Goal: Navigation & Orientation: Understand site structure

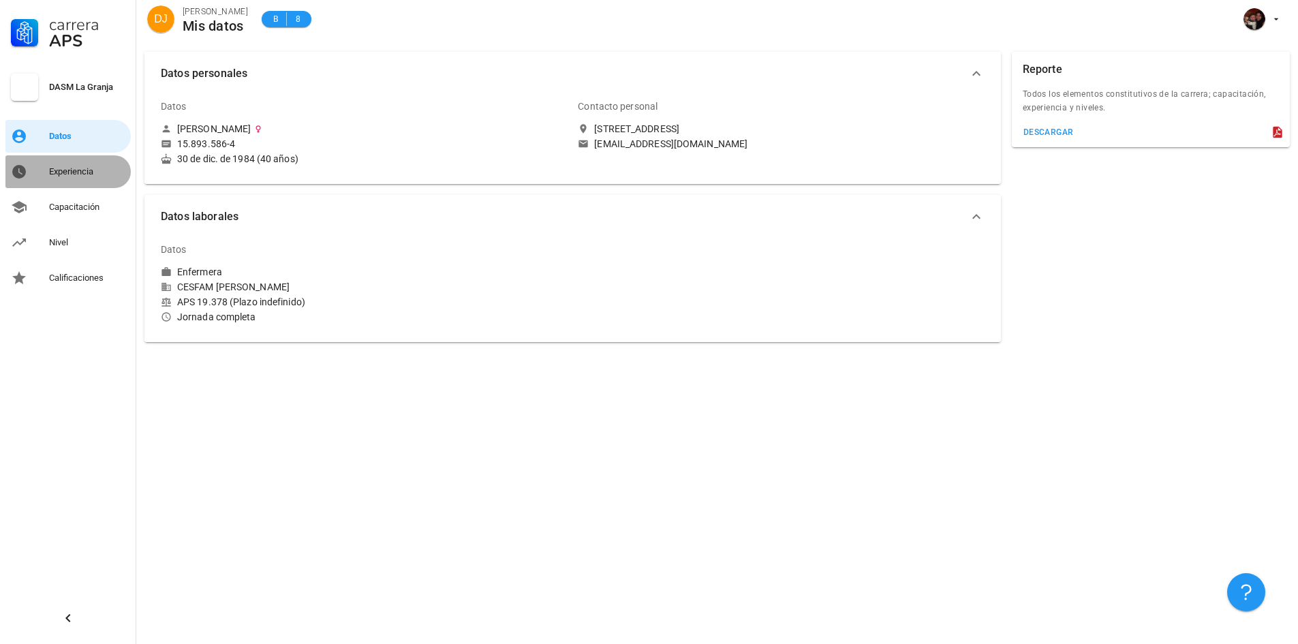
drag, startPoint x: 99, startPoint y: 170, endPoint x: 104, endPoint y: 178, distance: 9.8
click at [99, 170] on div "Experiencia" at bounding box center [87, 171] width 76 height 11
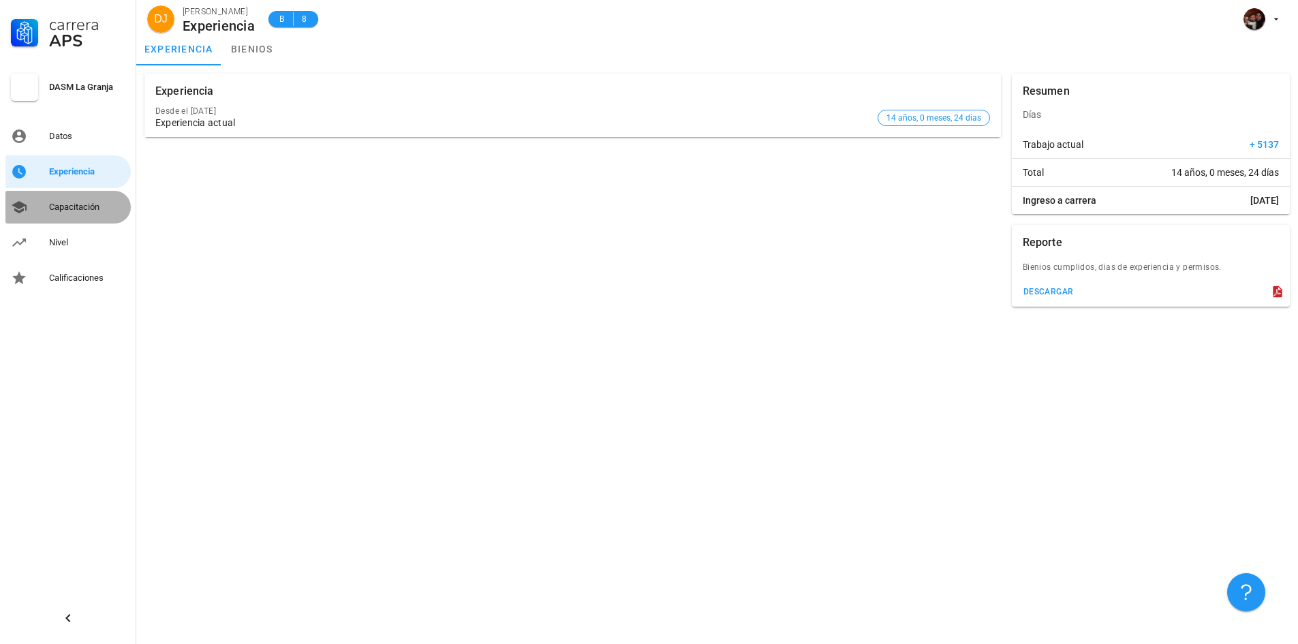
click at [84, 207] on div "Capacitación" at bounding box center [87, 207] width 76 height 11
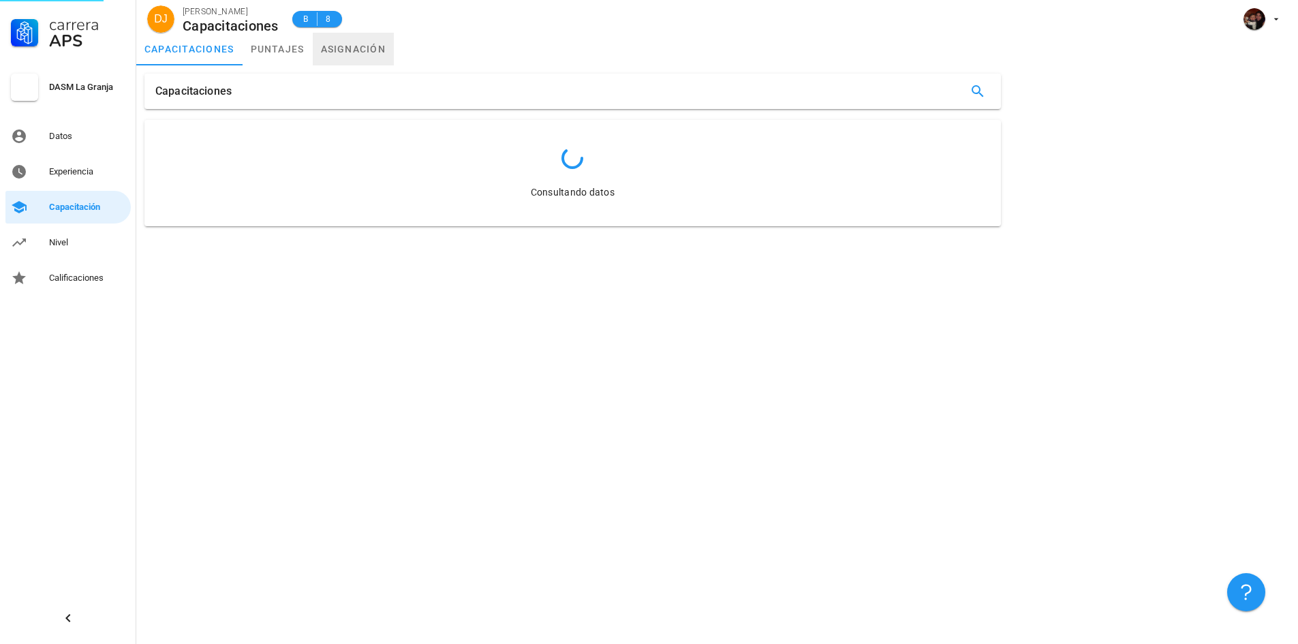
click at [354, 45] on link "asignación" at bounding box center [354, 49] width 82 height 33
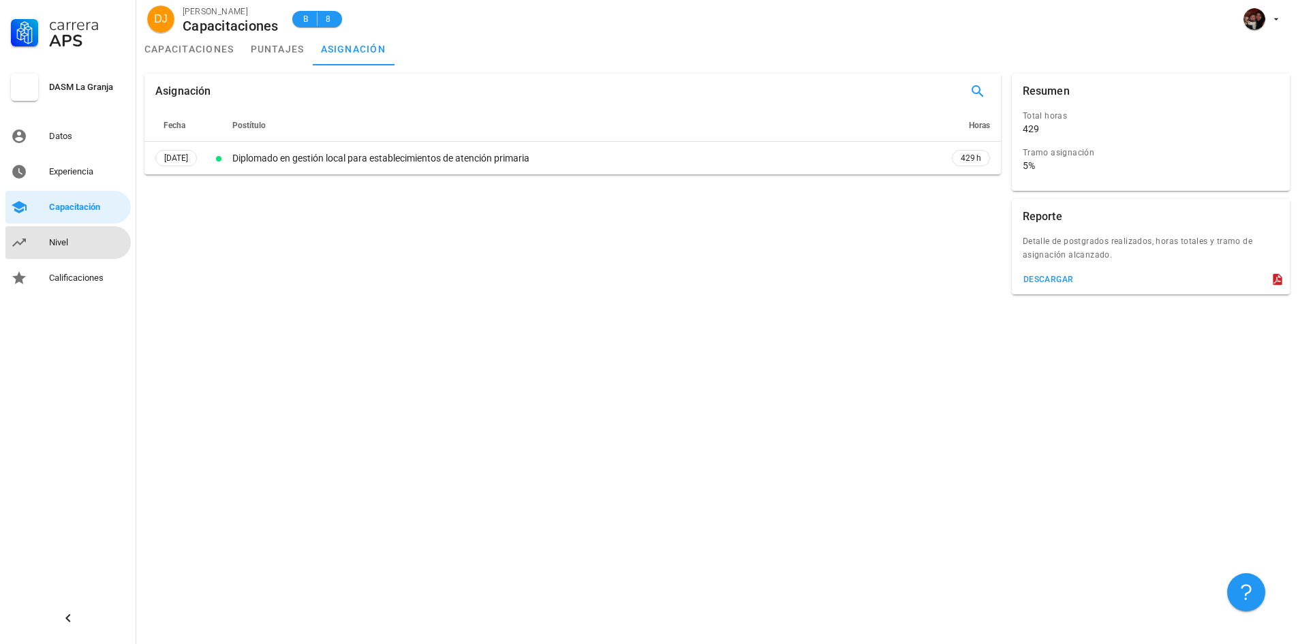
click at [74, 244] on div "Nivel" at bounding box center [87, 242] width 76 height 11
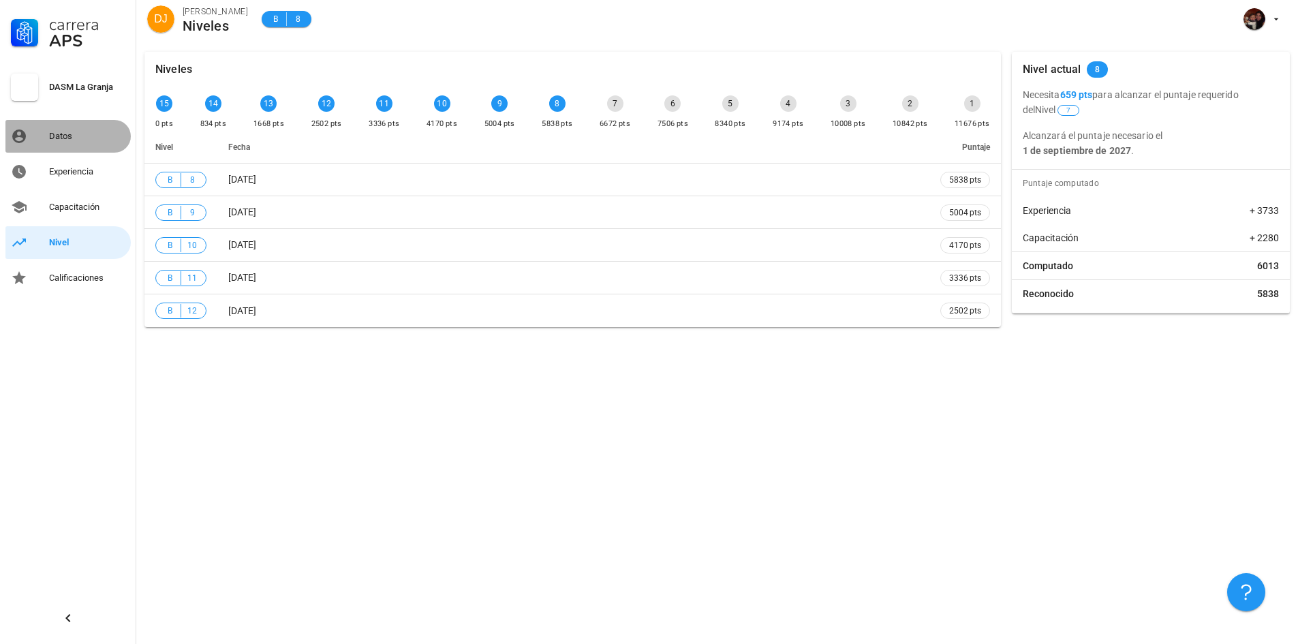
click at [84, 131] on div "Datos" at bounding box center [87, 136] width 76 height 11
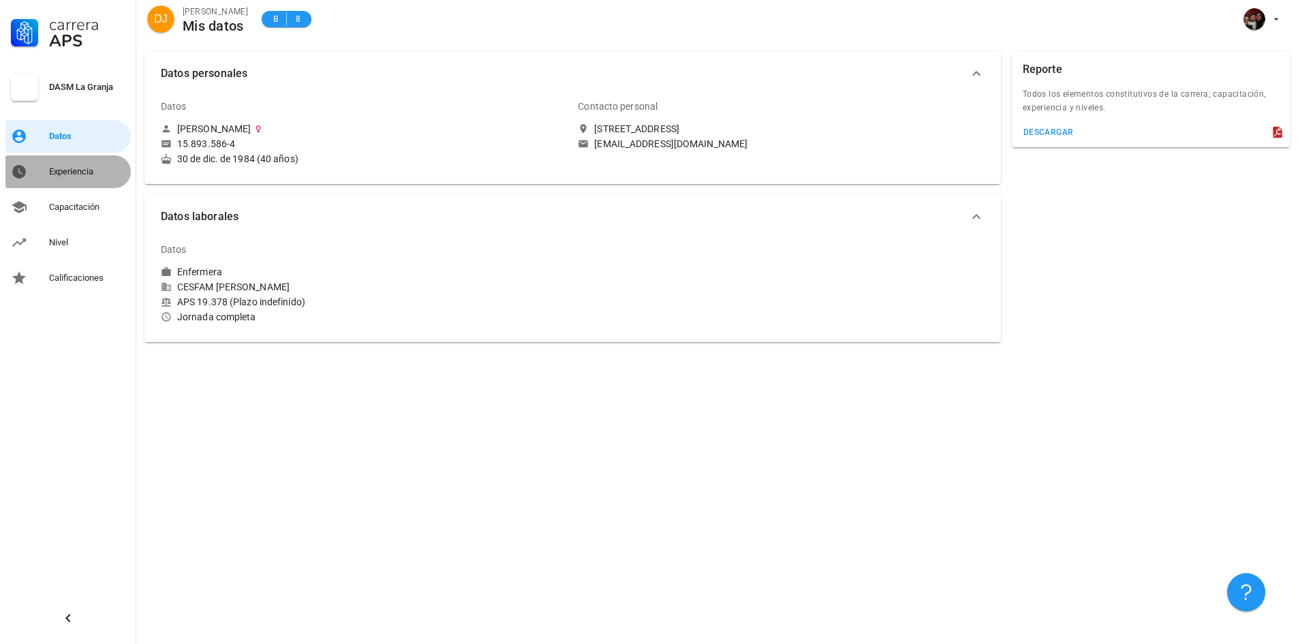
click at [73, 166] on div "Experiencia" at bounding box center [87, 172] width 76 height 22
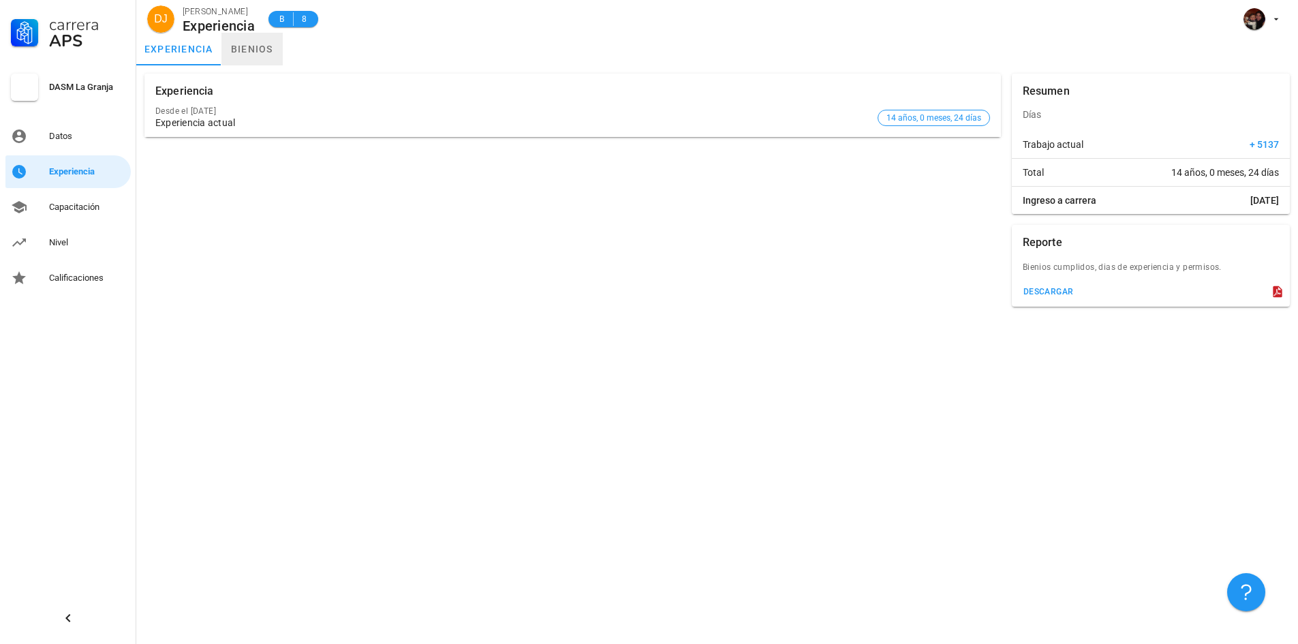
click at [266, 37] on link "bienios" at bounding box center [251, 49] width 61 height 33
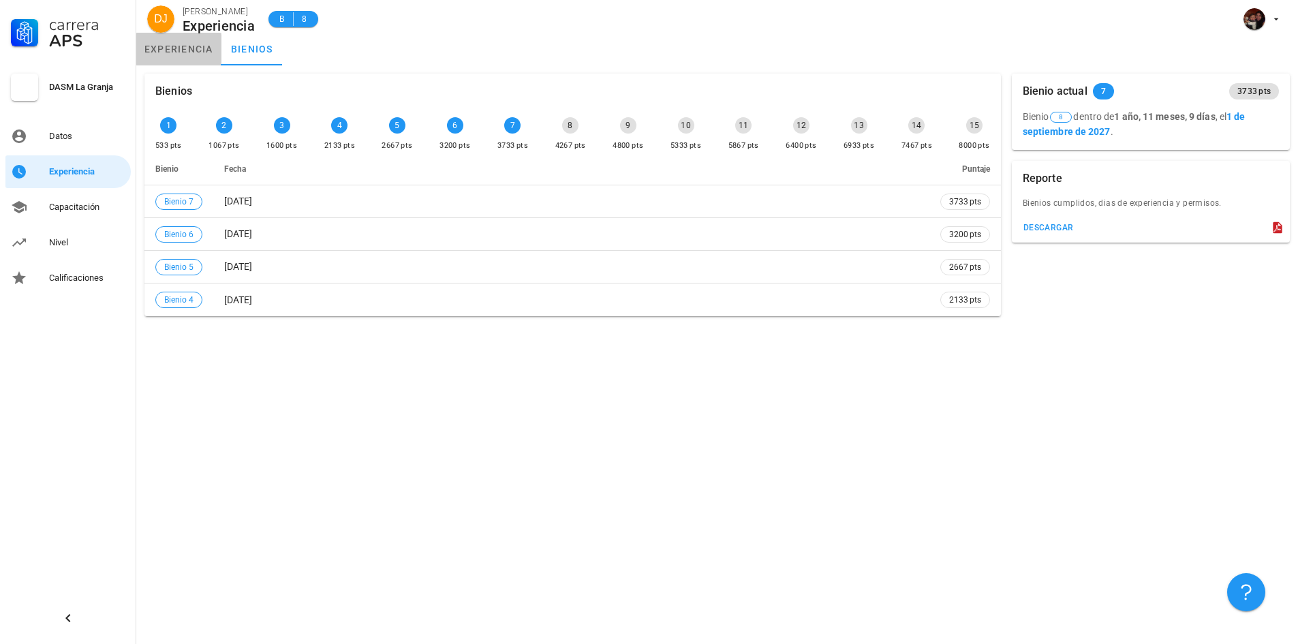
click at [183, 48] on link "experiencia" at bounding box center [178, 49] width 85 height 33
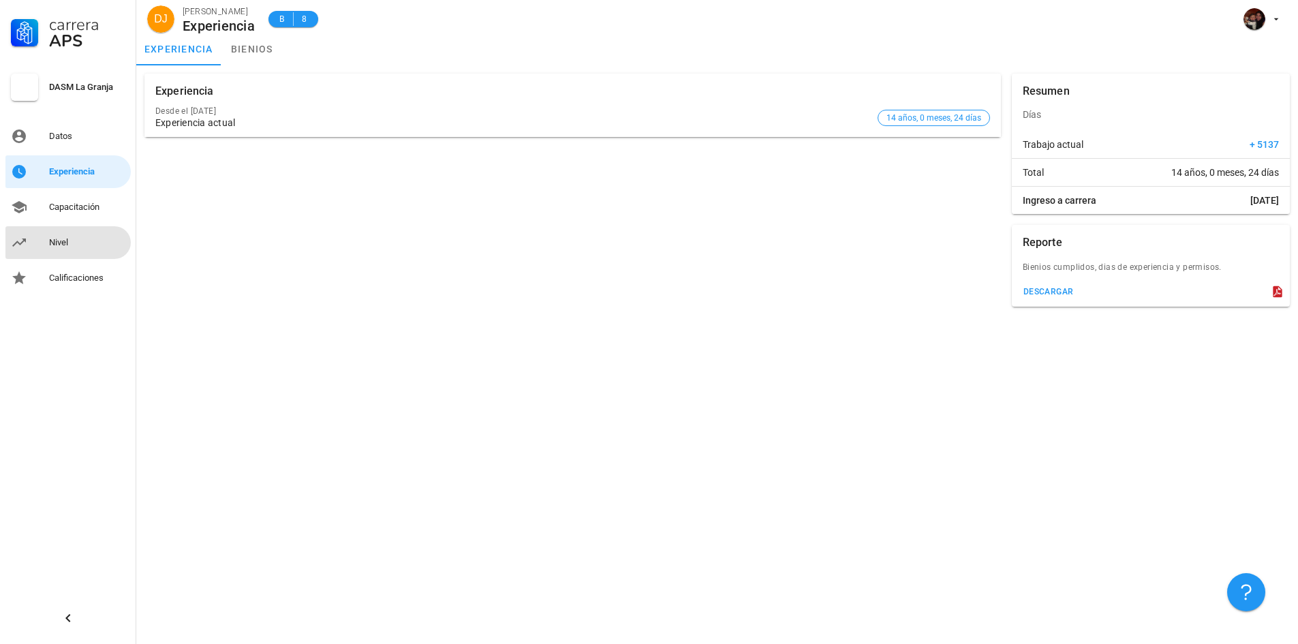
click at [63, 247] on div "Nivel" at bounding box center [87, 242] width 76 height 11
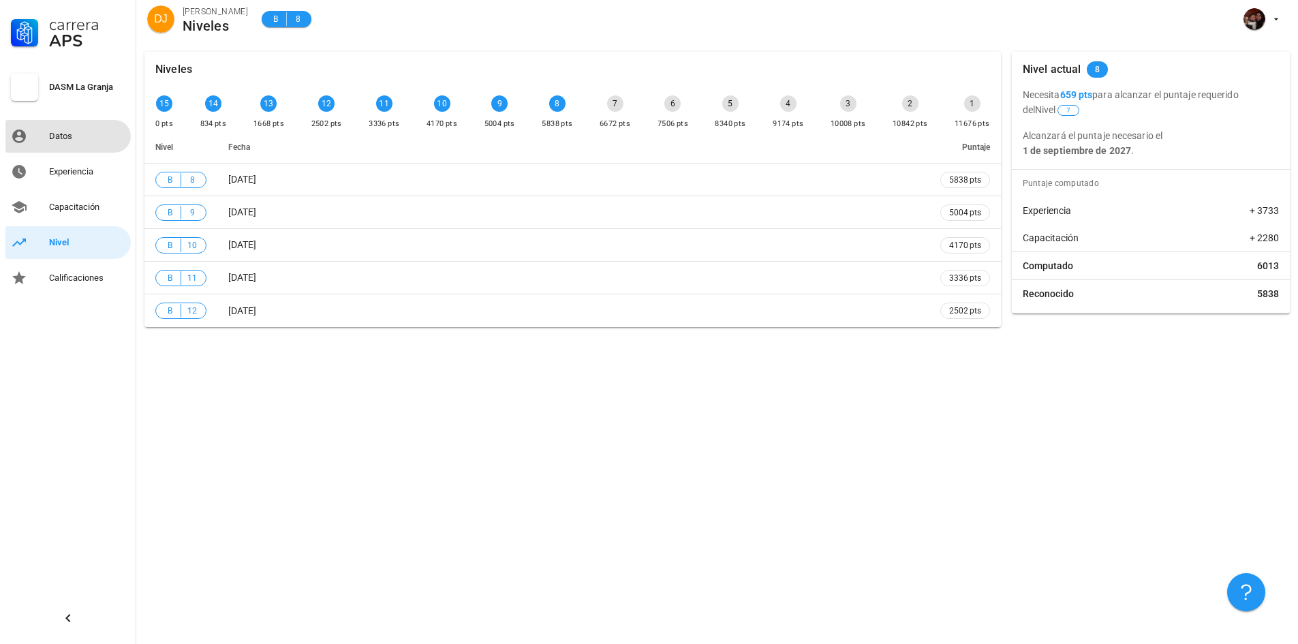
click at [93, 141] on div "Datos" at bounding box center [87, 136] width 76 height 11
